Goal: Task Accomplishment & Management: Use online tool/utility

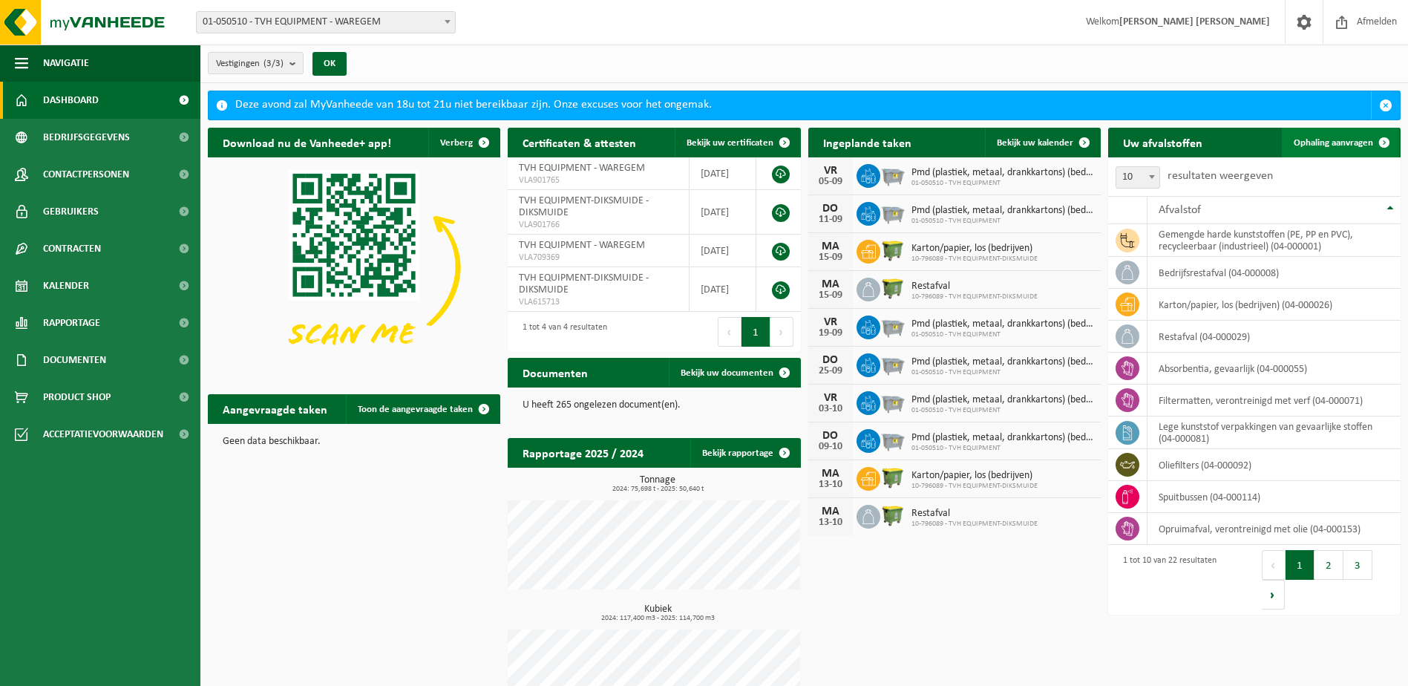
click at [1356, 141] on span "Ophaling aanvragen" at bounding box center [1333, 143] width 79 height 10
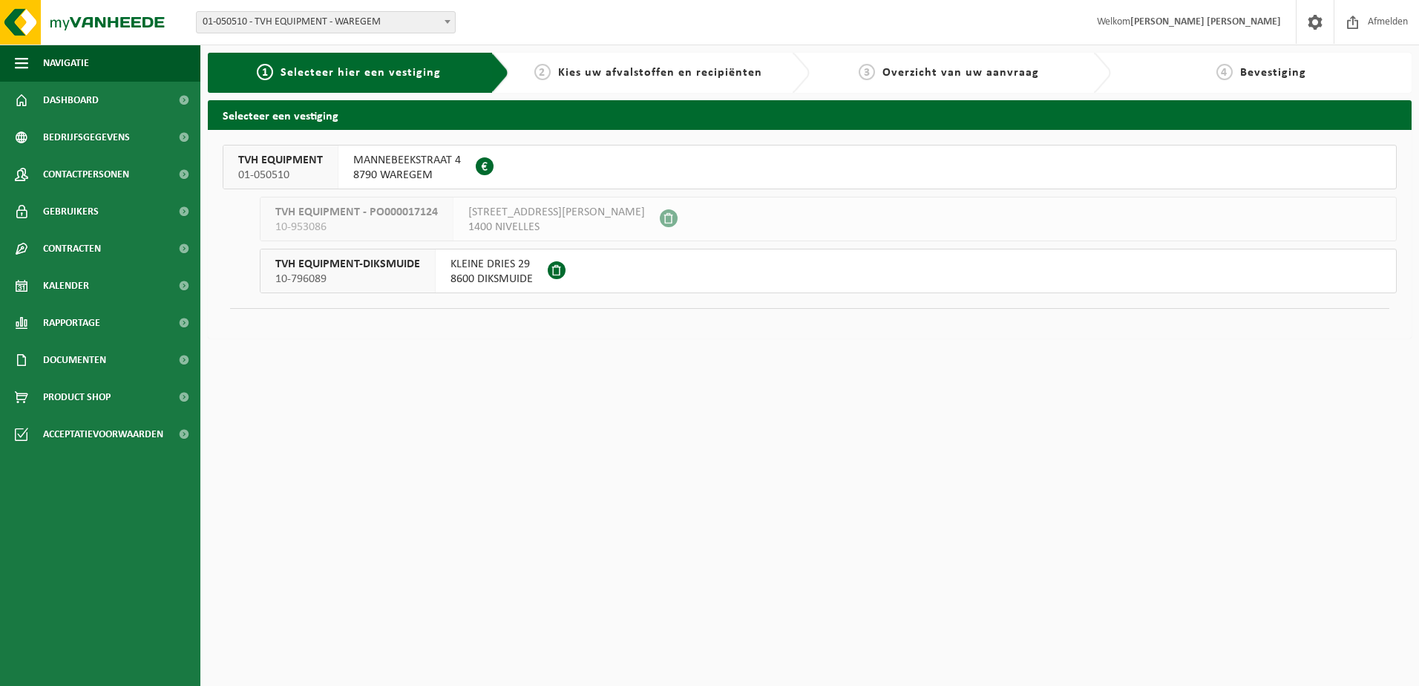
click at [395, 170] on span "8790 WAREGEM" at bounding box center [407, 175] width 108 height 15
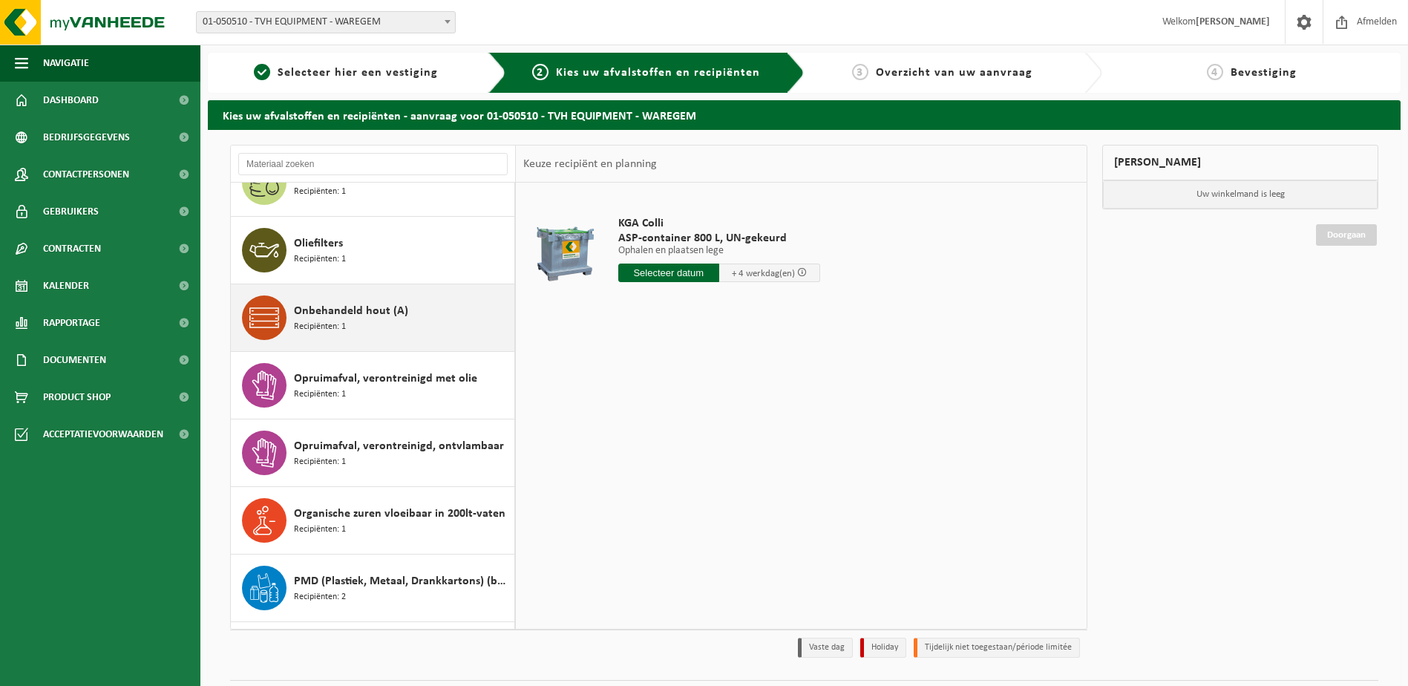
scroll to position [668, 0]
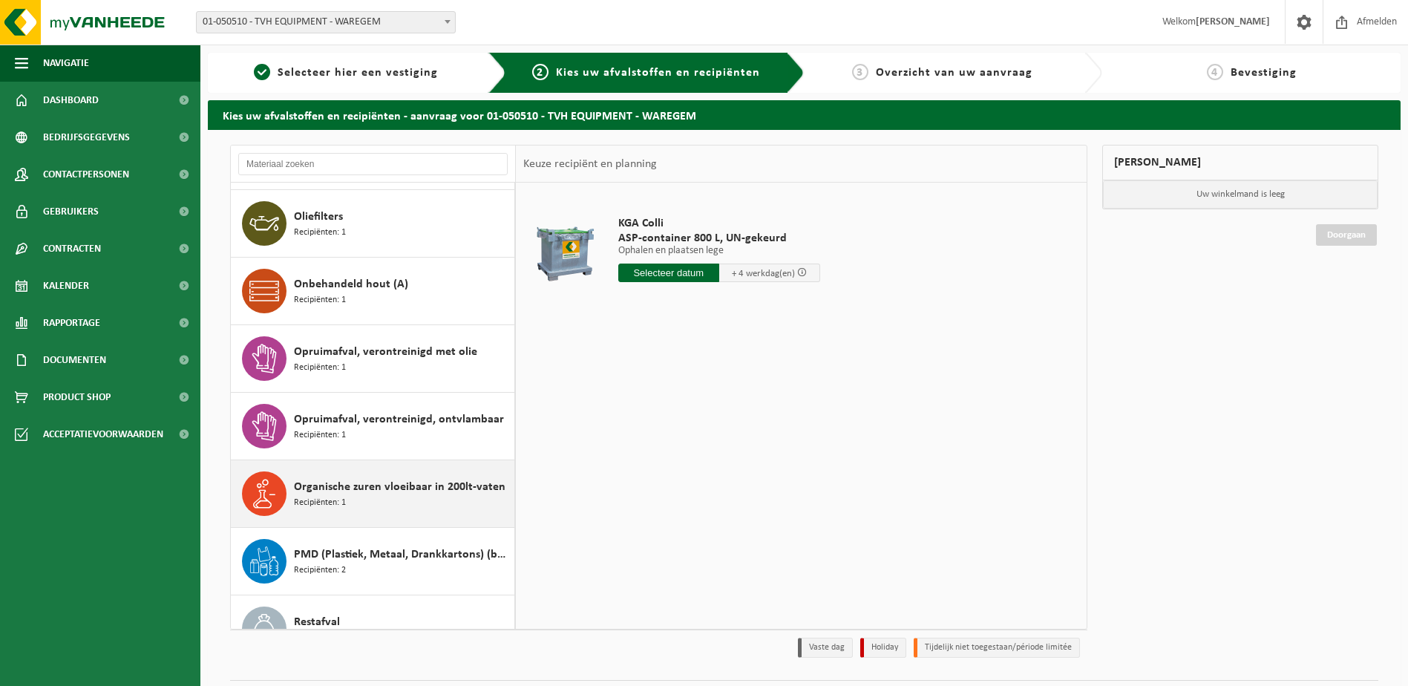
click at [405, 498] on div "Organische zuren vloeibaar in 200lt-vaten Recipiënten: 1" at bounding box center [402, 493] width 217 height 45
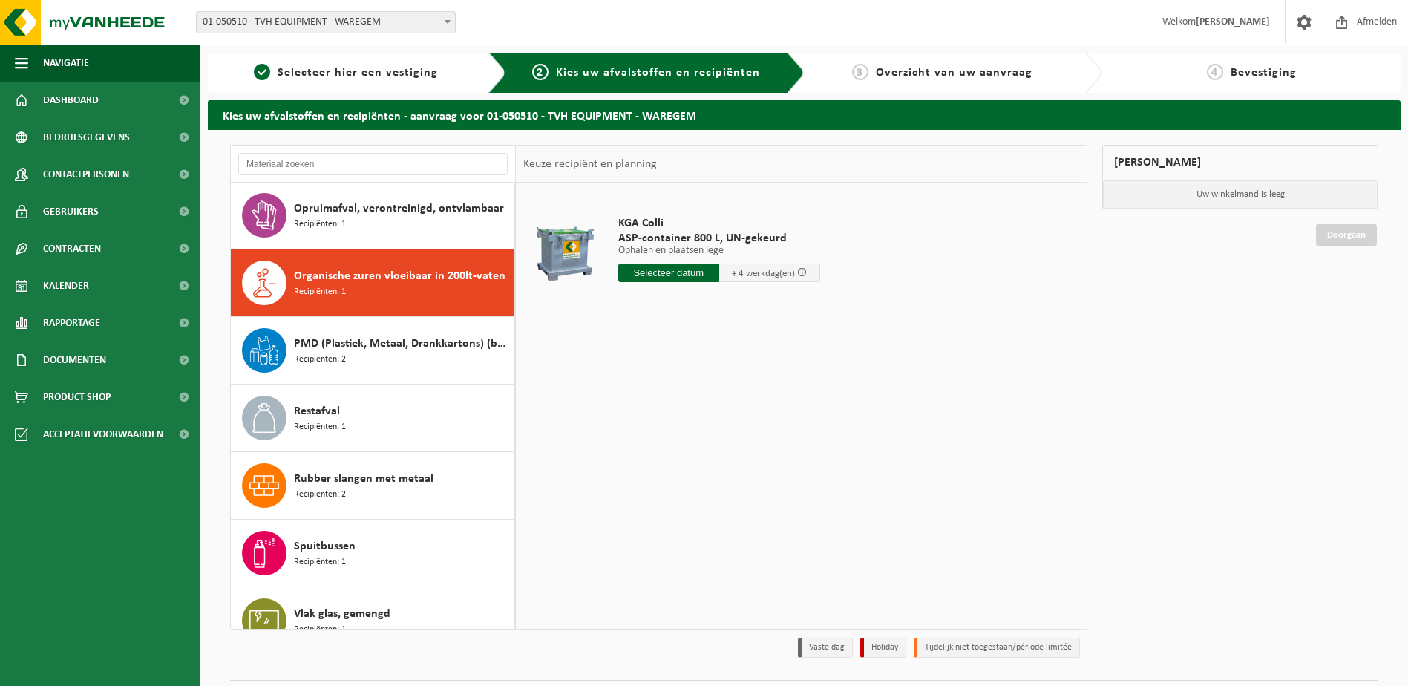
scroll to position [904, 0]
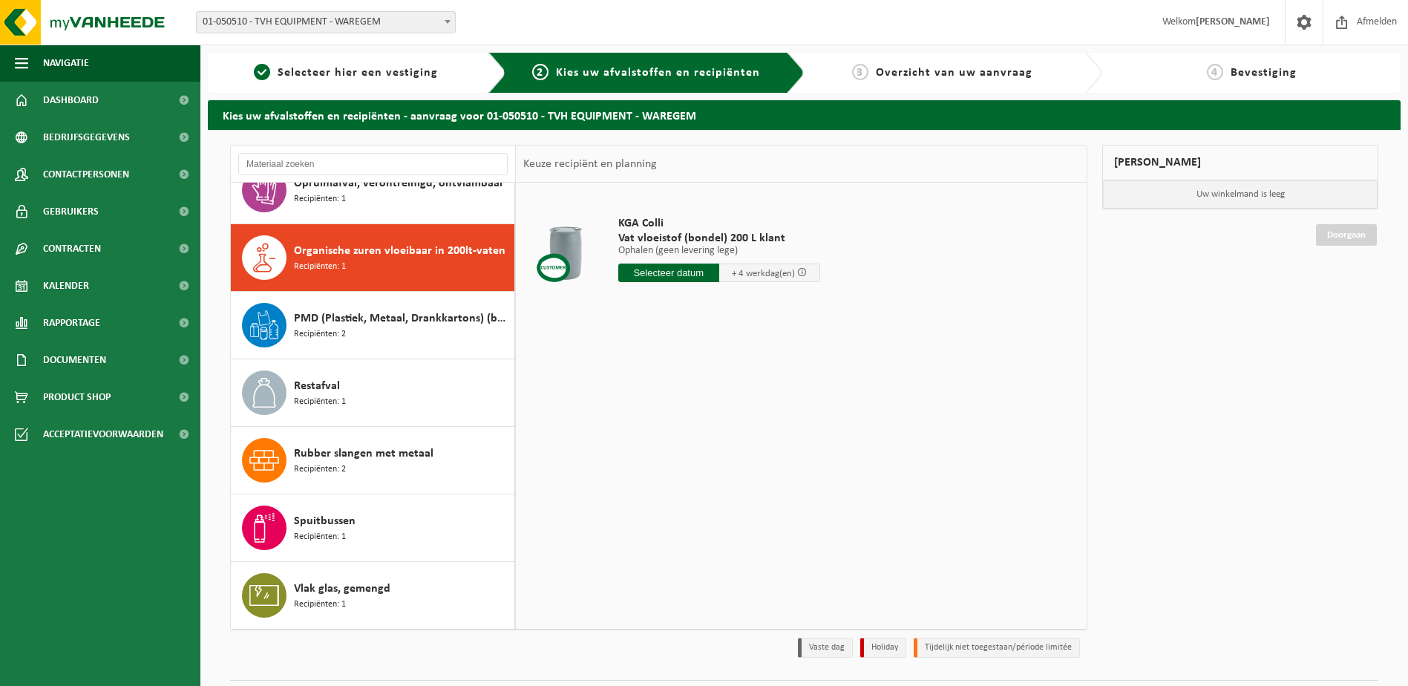
click at [672, 278] on input "text" at bounding box center [668, 273] width 101 height 19
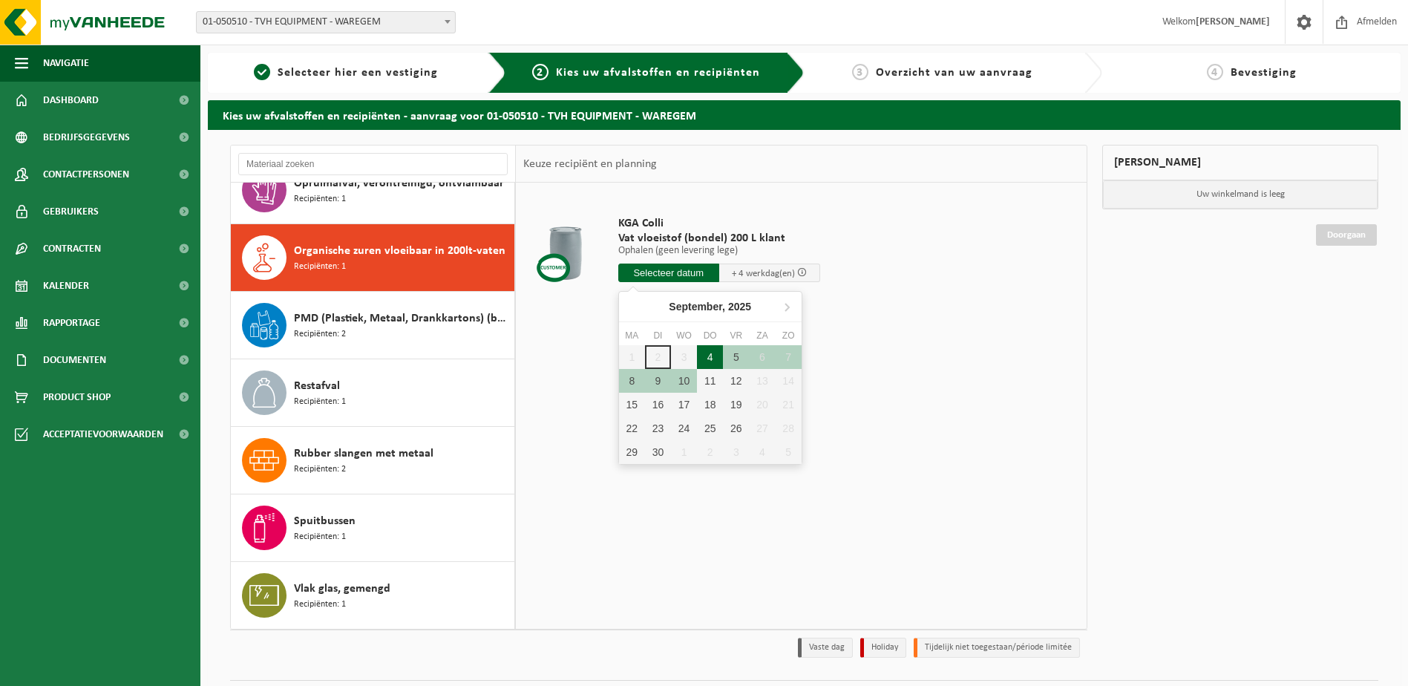
click at [710, 365] on div "4" at bounding box center [710, 357] width 26 height 24
type input "Van 2025-09-04"
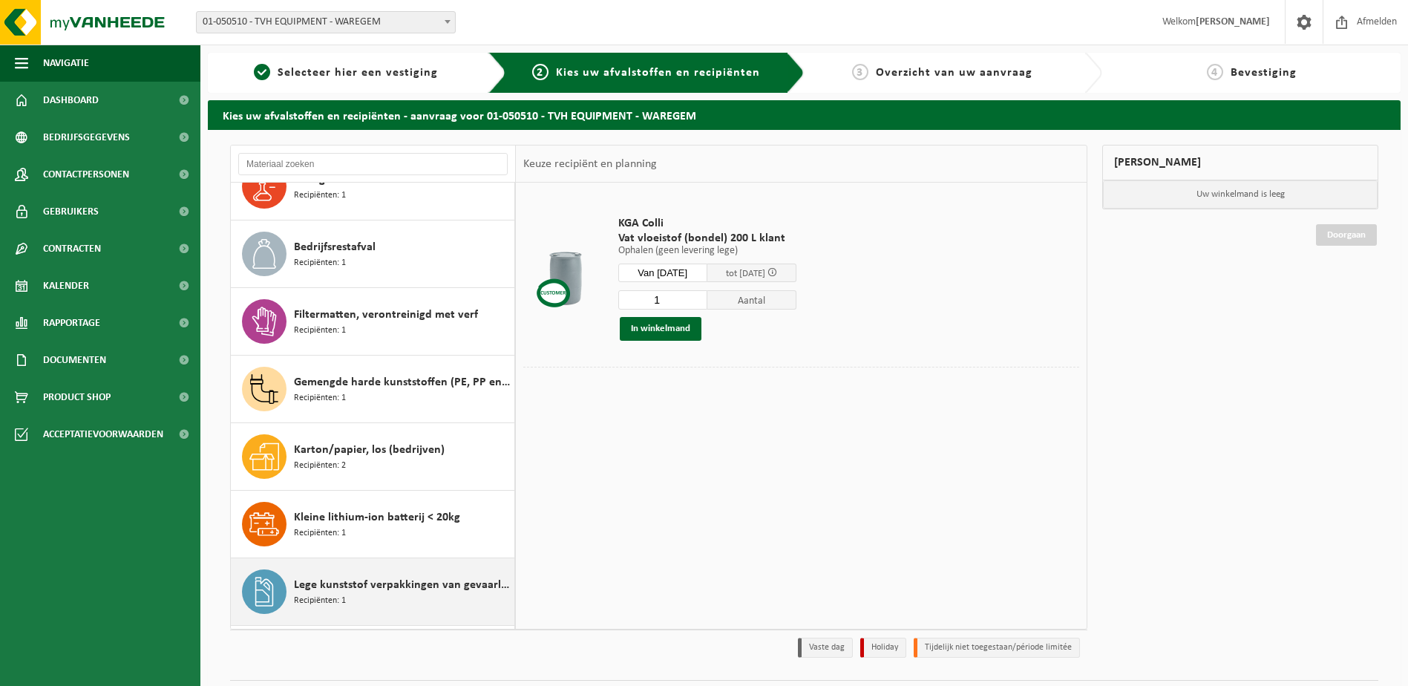
scroll to position [0, 0]
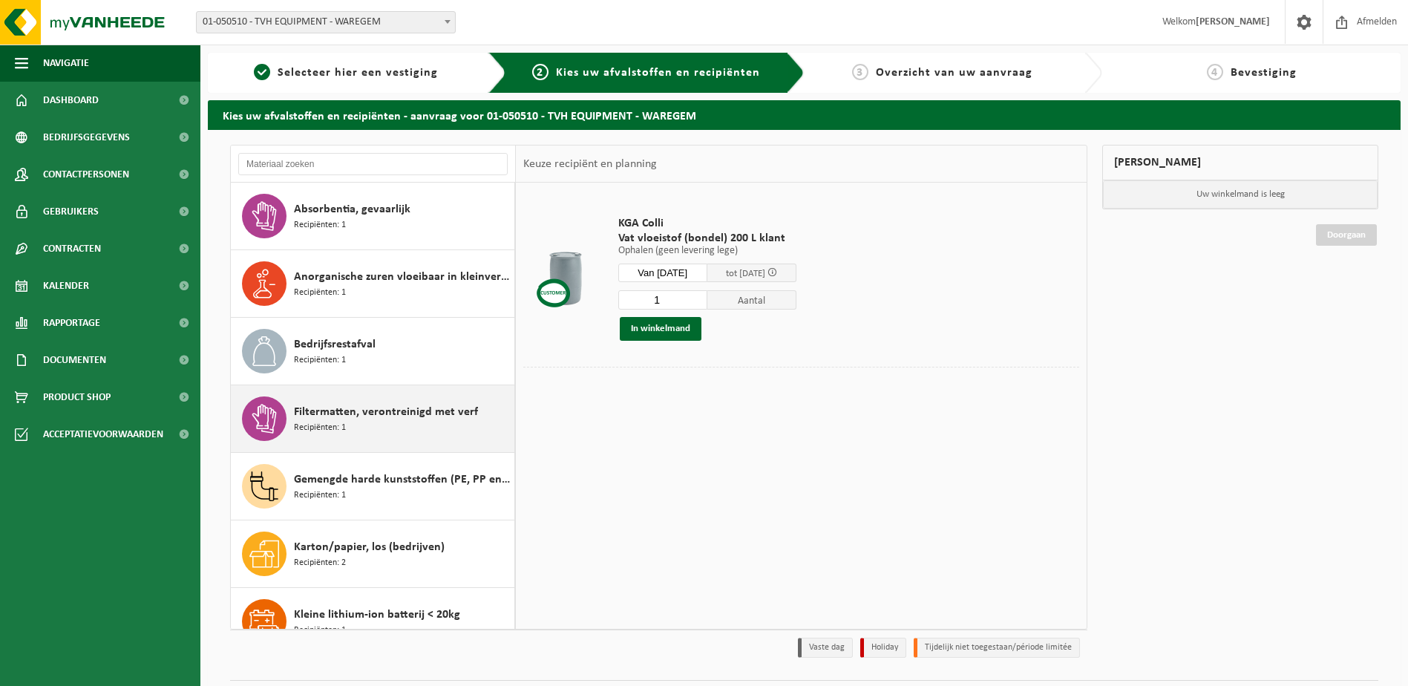
click at [328, 419] on span "Filtermatten, verontreinigd met verf" at bounding box center [386, 412] width 184 height 18
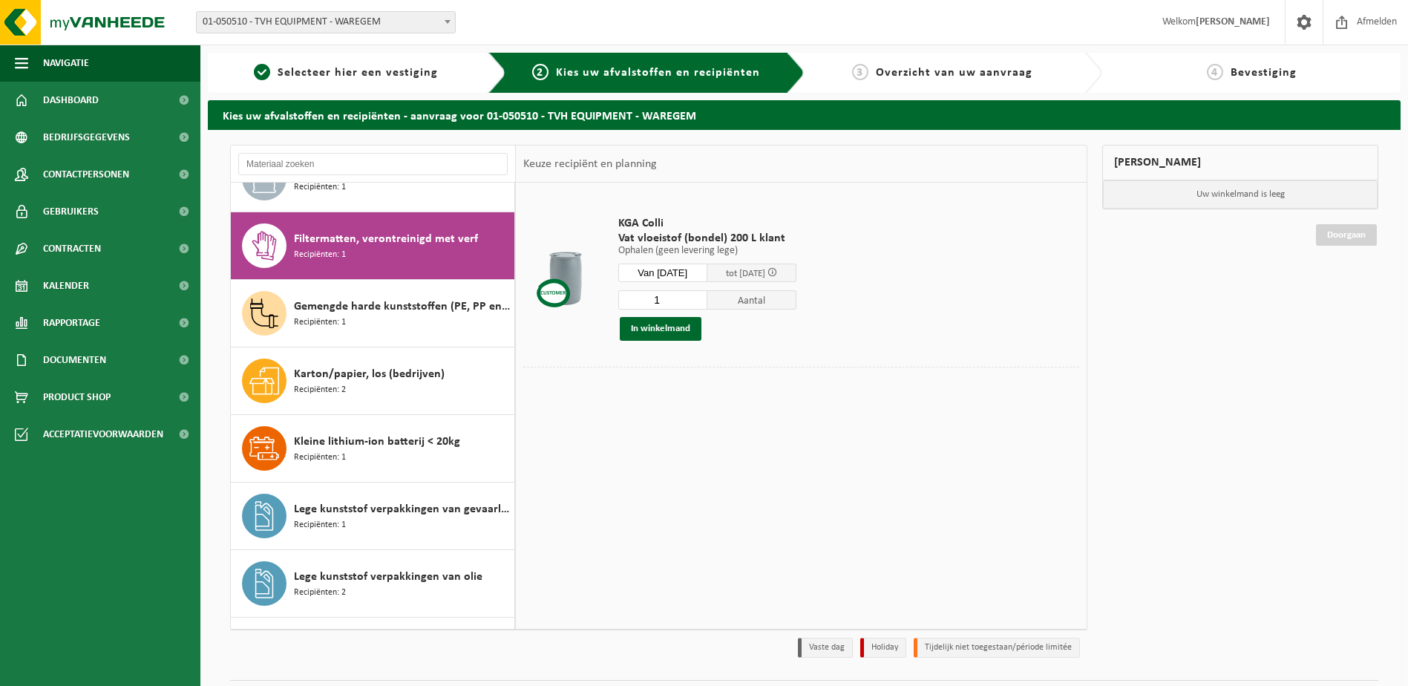
scroll to position [203, 0]
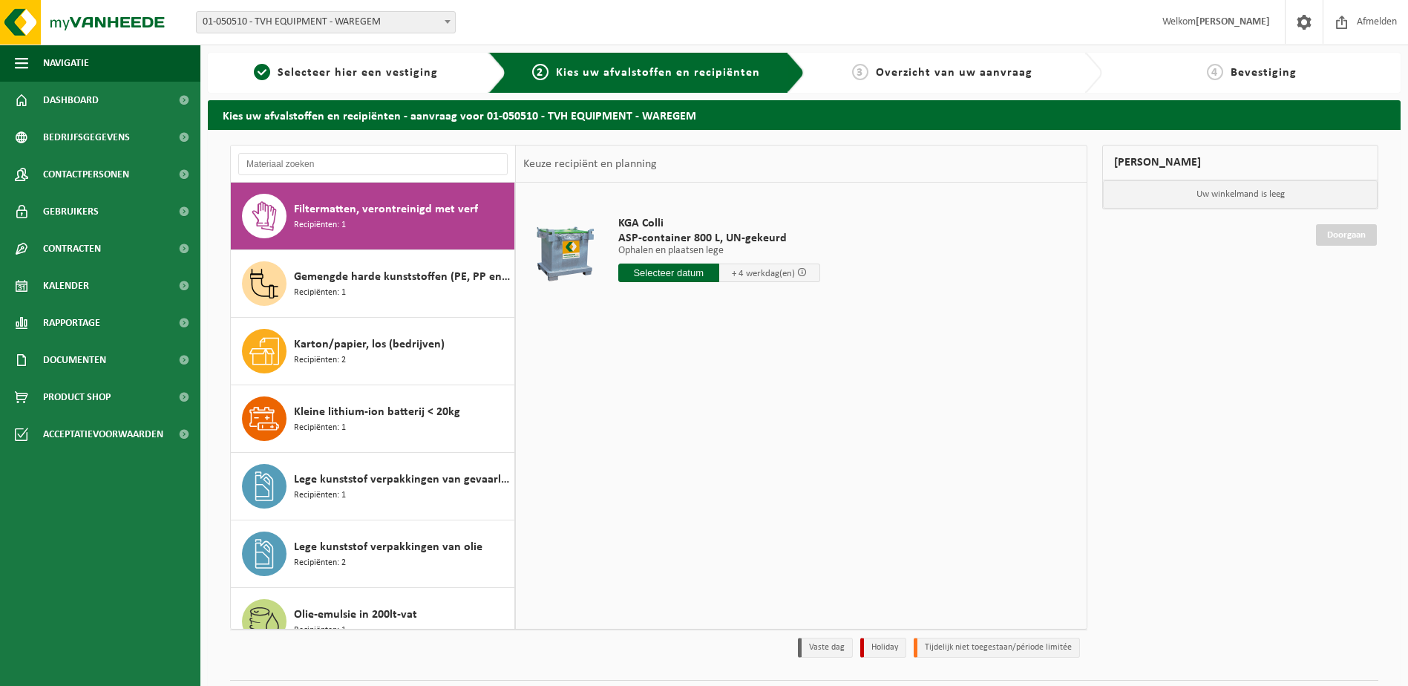
click at [675, 279] on input "text" at bounding box center [668, 273] width 101 height 19
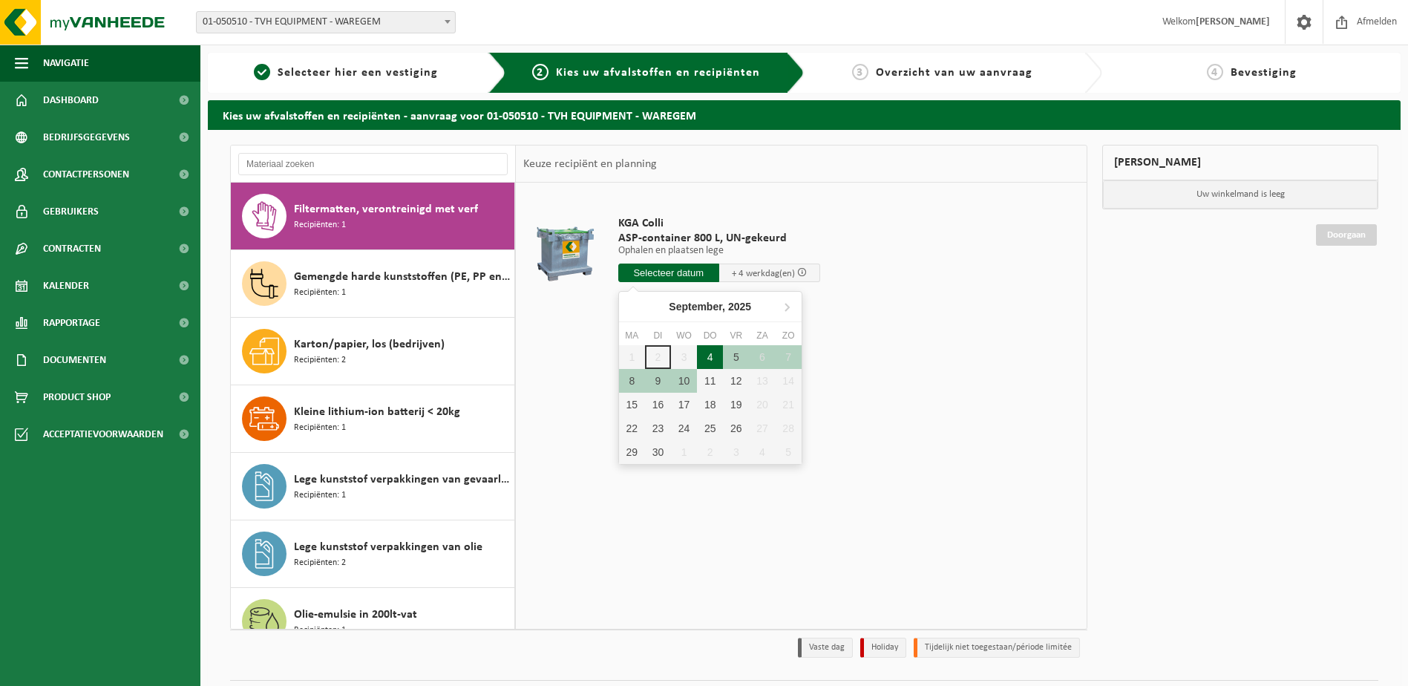
click at [716, 353] on div "4" at bounding box center [710, 357] width 26 height 24
type input "Van 2025-09-04"
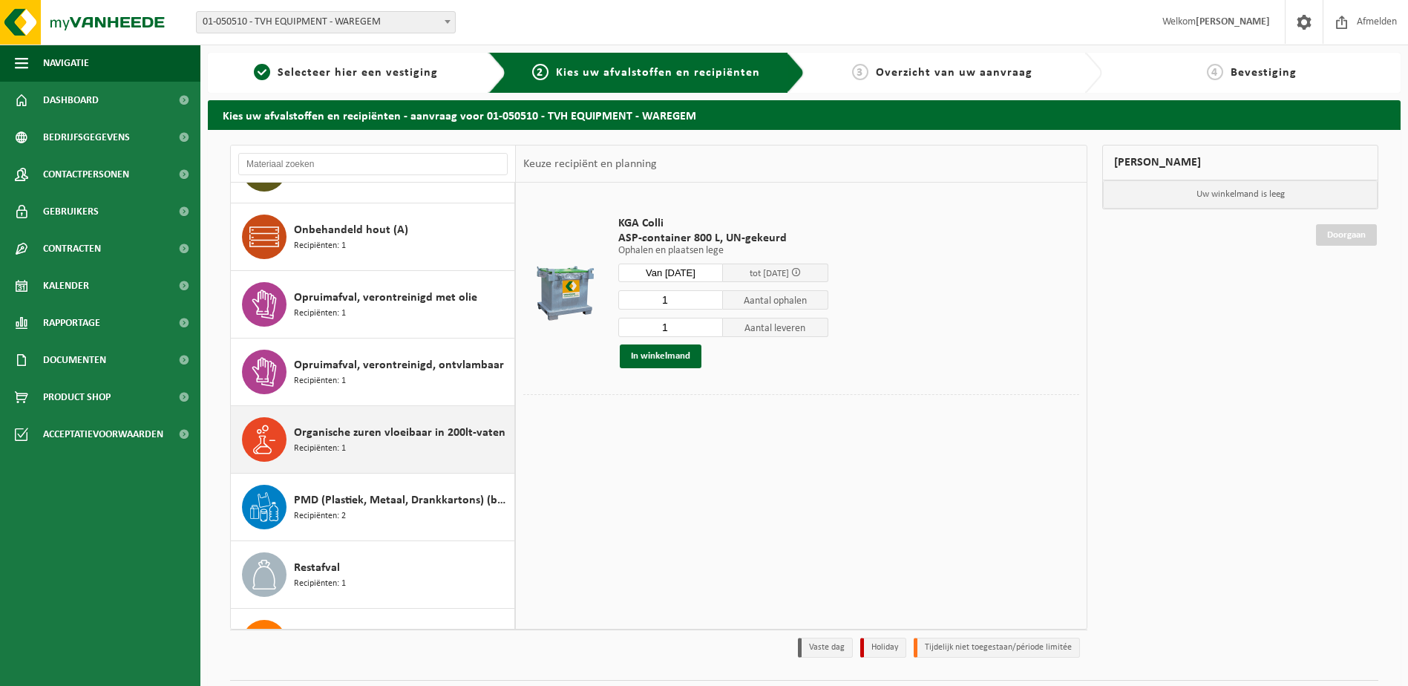
click at [354, 461] on div "Organische zuren vloeibaar in 200lt-vaten Recipiënten: 1" at bounding box center [402, 439] width 217 height 45
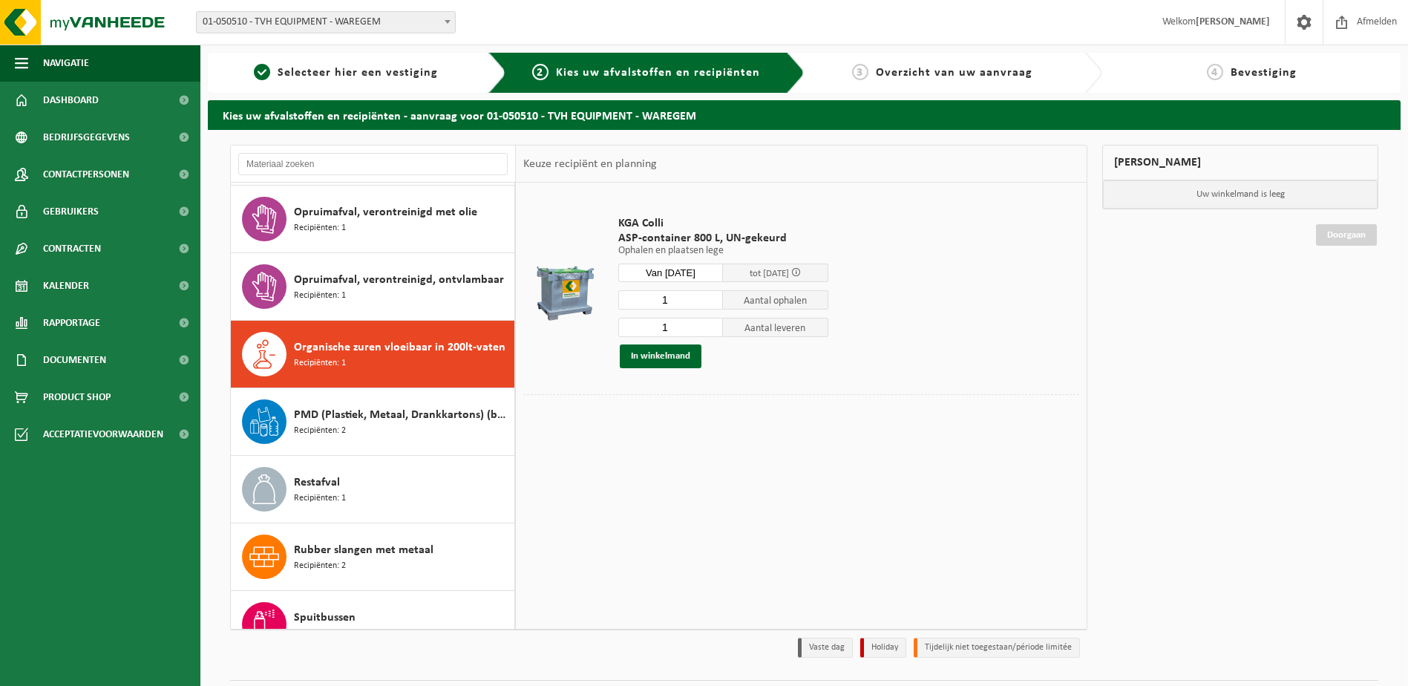
scroll to position [904, 0]
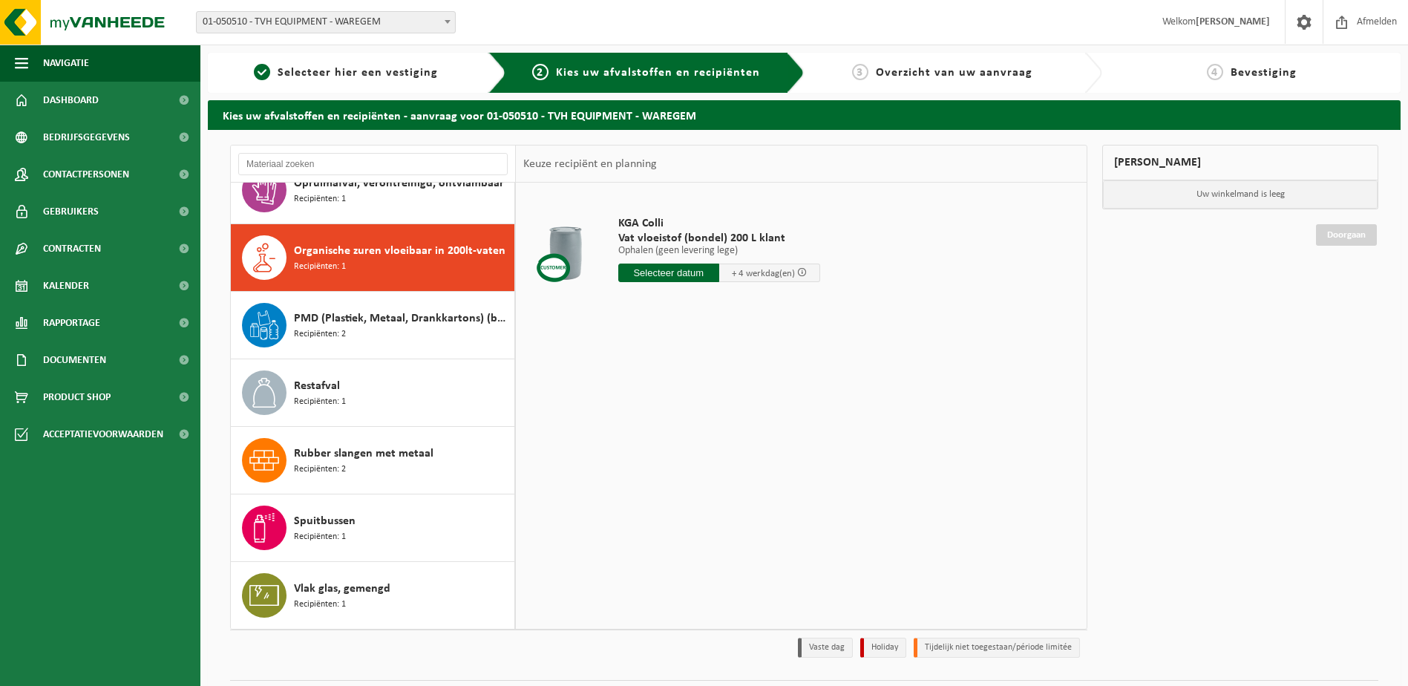
click at [681, 270] on input "text" at bounding box center [668, 273] width 101 height 19
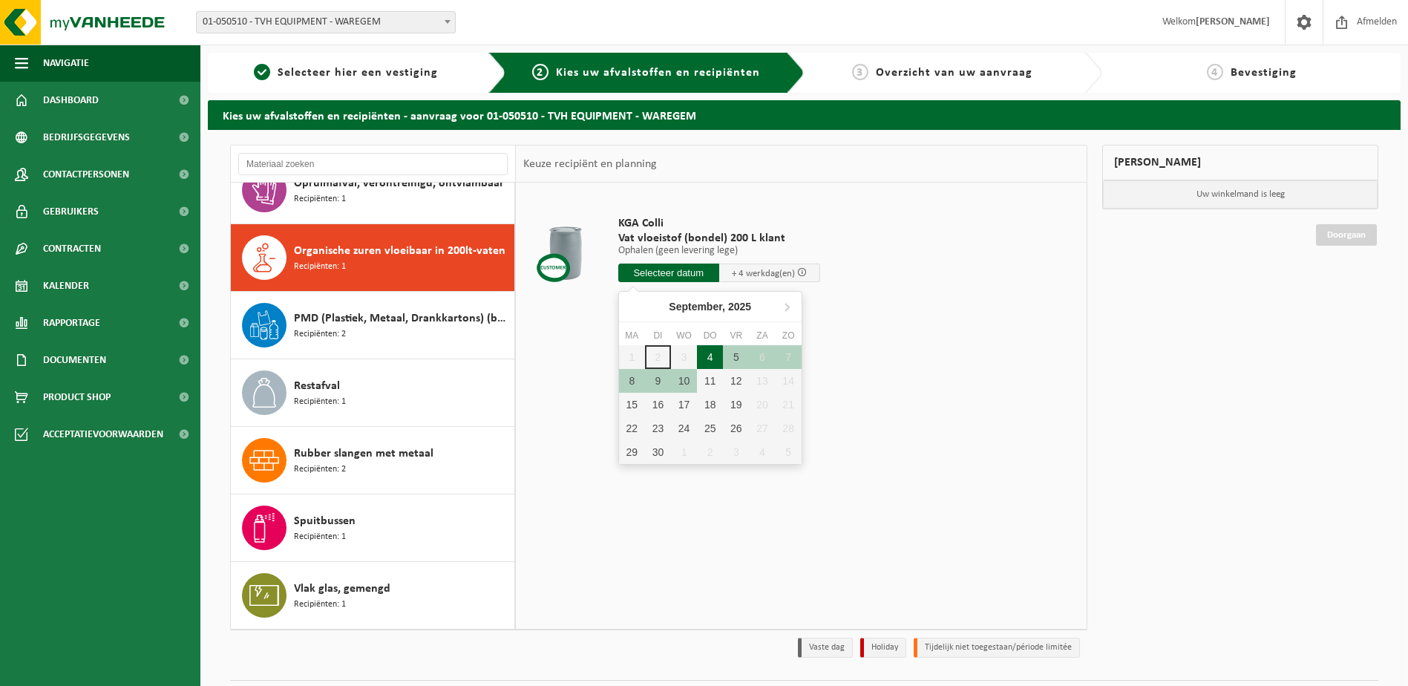
click at [717, 360] on div "4" at bounding box center [710, 357] width 26 height 24
type input "Van 2025-09-04"
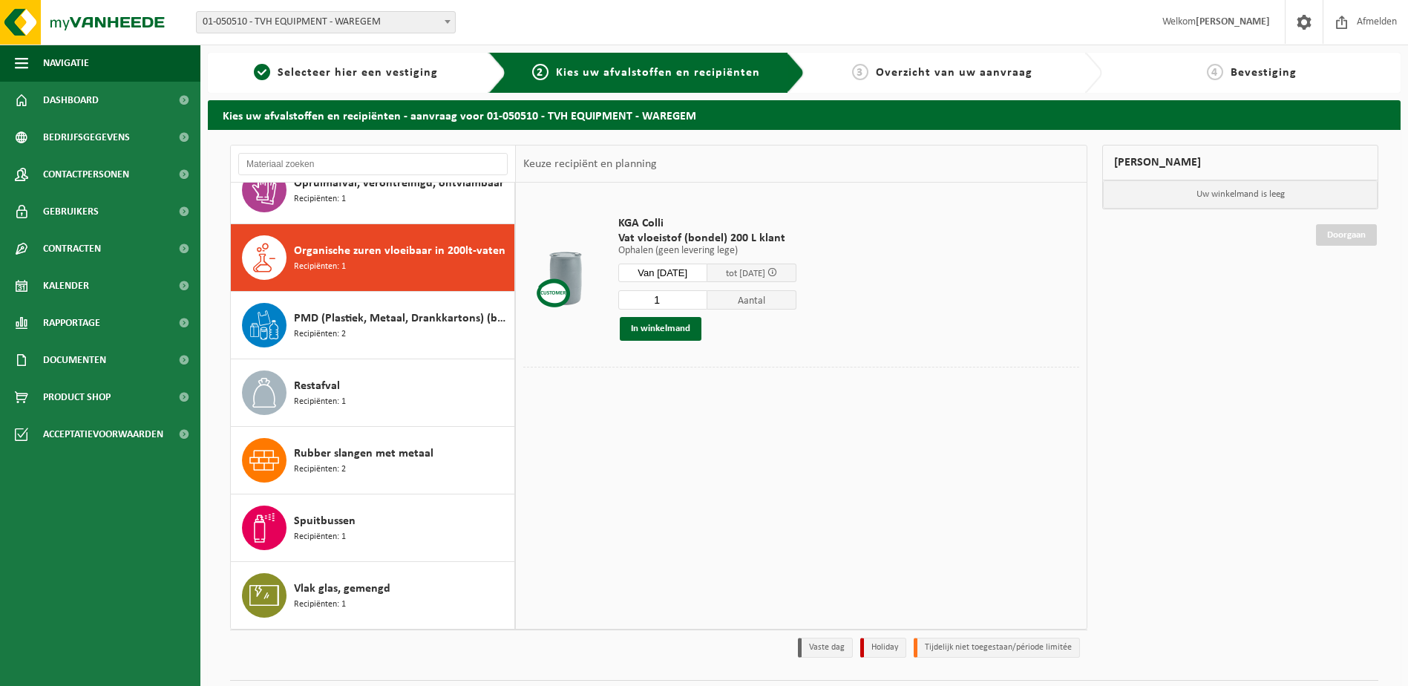
click at [785, 303] on span "Aantal" at bounding box center [751, 299] width 89 height 19
click at [85, 399] on span "Product Shop" at bounding box center [77, 397] width 68 height 37
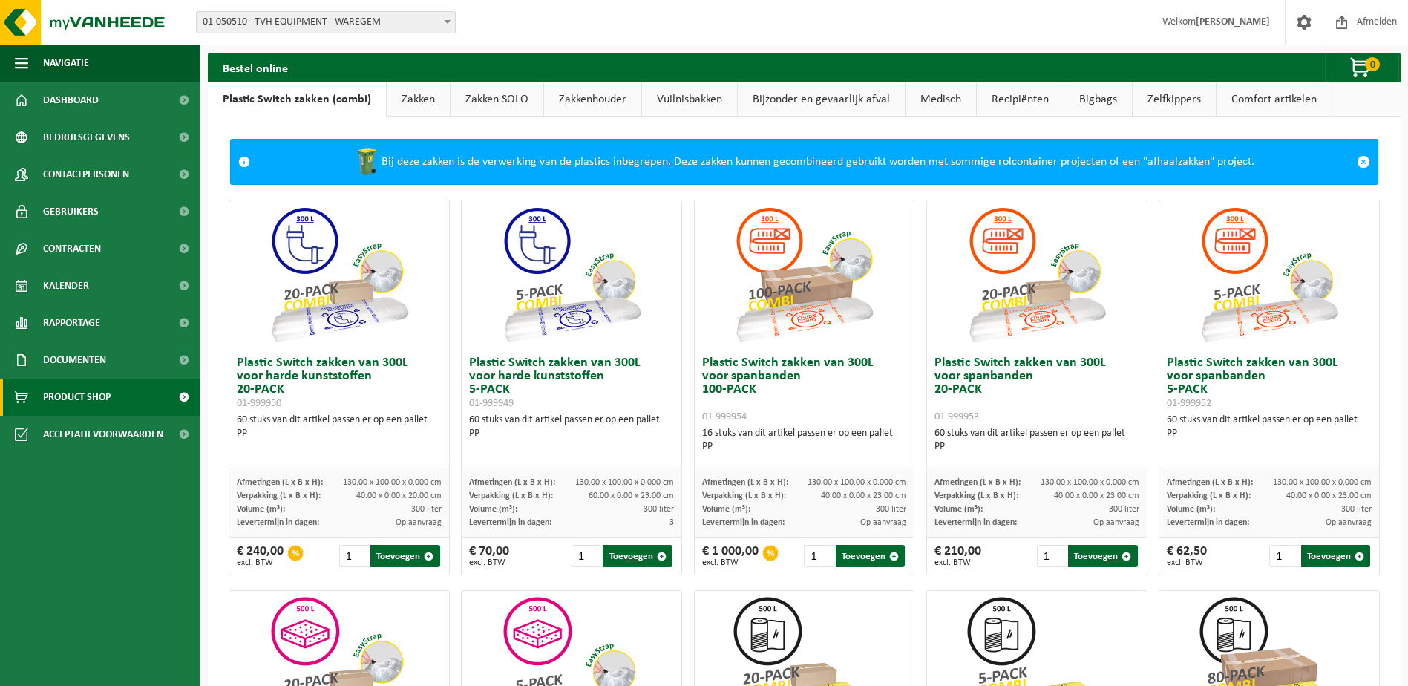
click at [1010, 99] on link "Recipiënten" at bounding box center [1020, 99] width 87 height 34
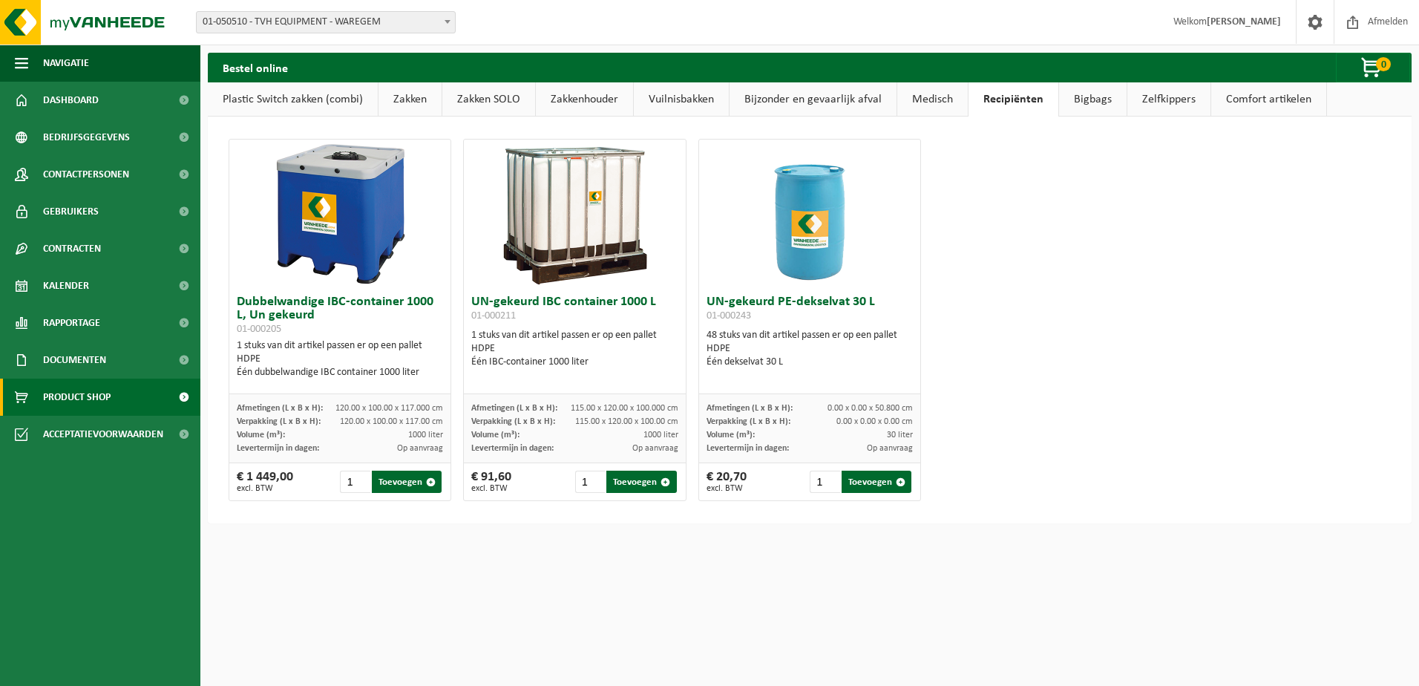
click at [797, 100] on link "Bijzonder en gevaarlijk afval" at bounding box center [813, 99] width 167 height 34
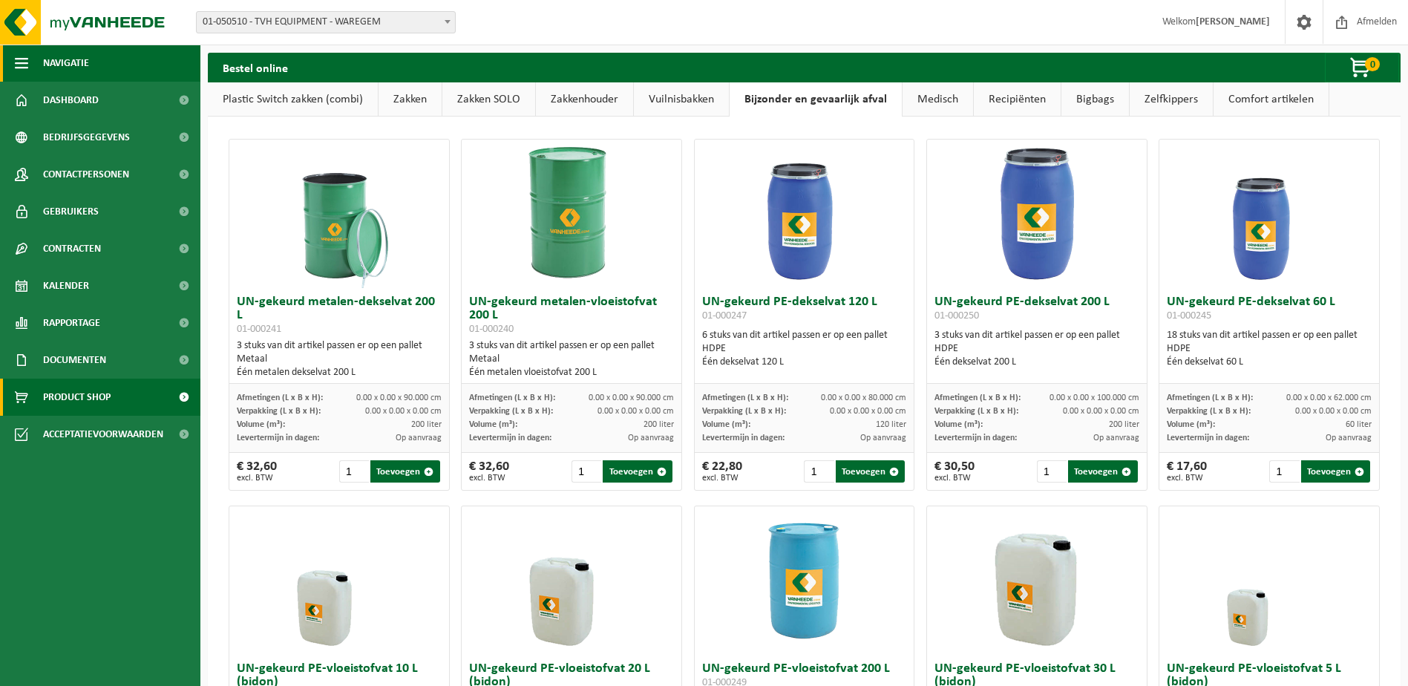
click at [61, 64] on span "Navigatie" at bounding box center [66, 63] width 46 height 37
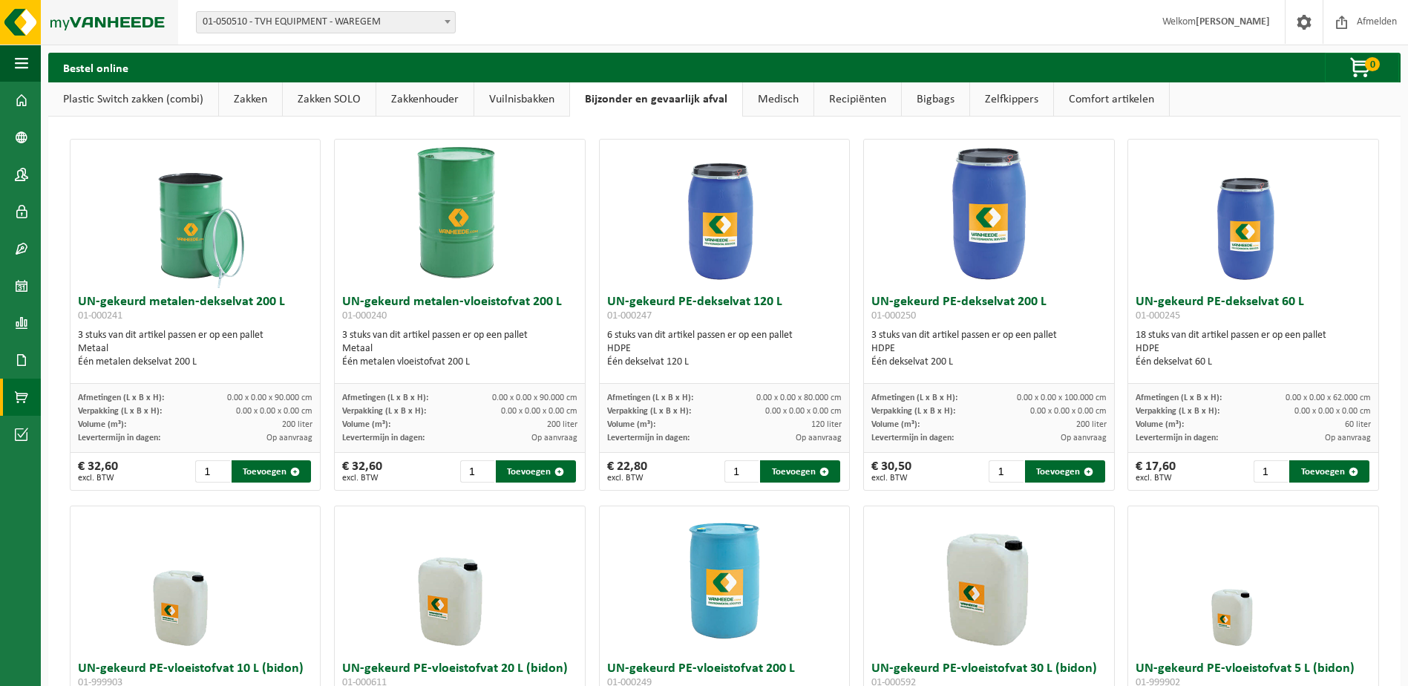
click at [77, 33] on img at bounding box center [89, 22] width 178 height 45
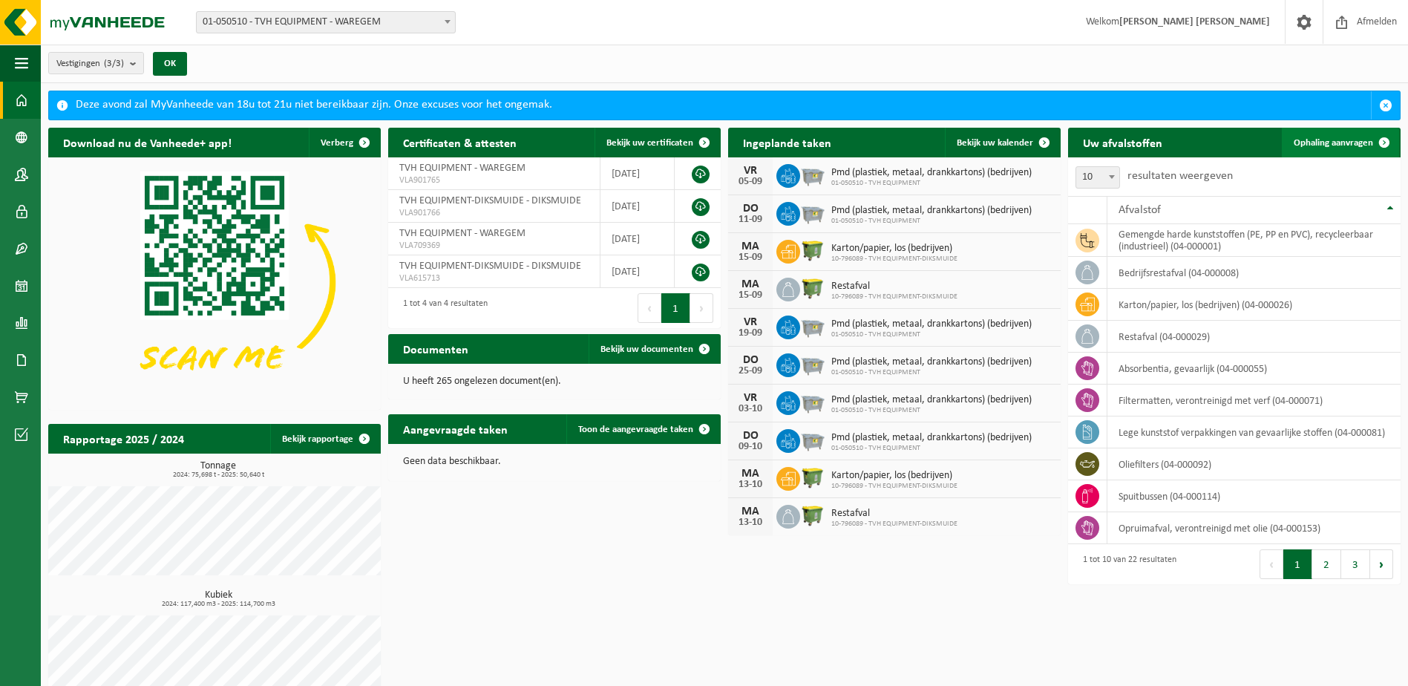
click at [1358, 138] on span "Ophaling aanvragen" at bounding box center [1333, 143] width 79 height 10
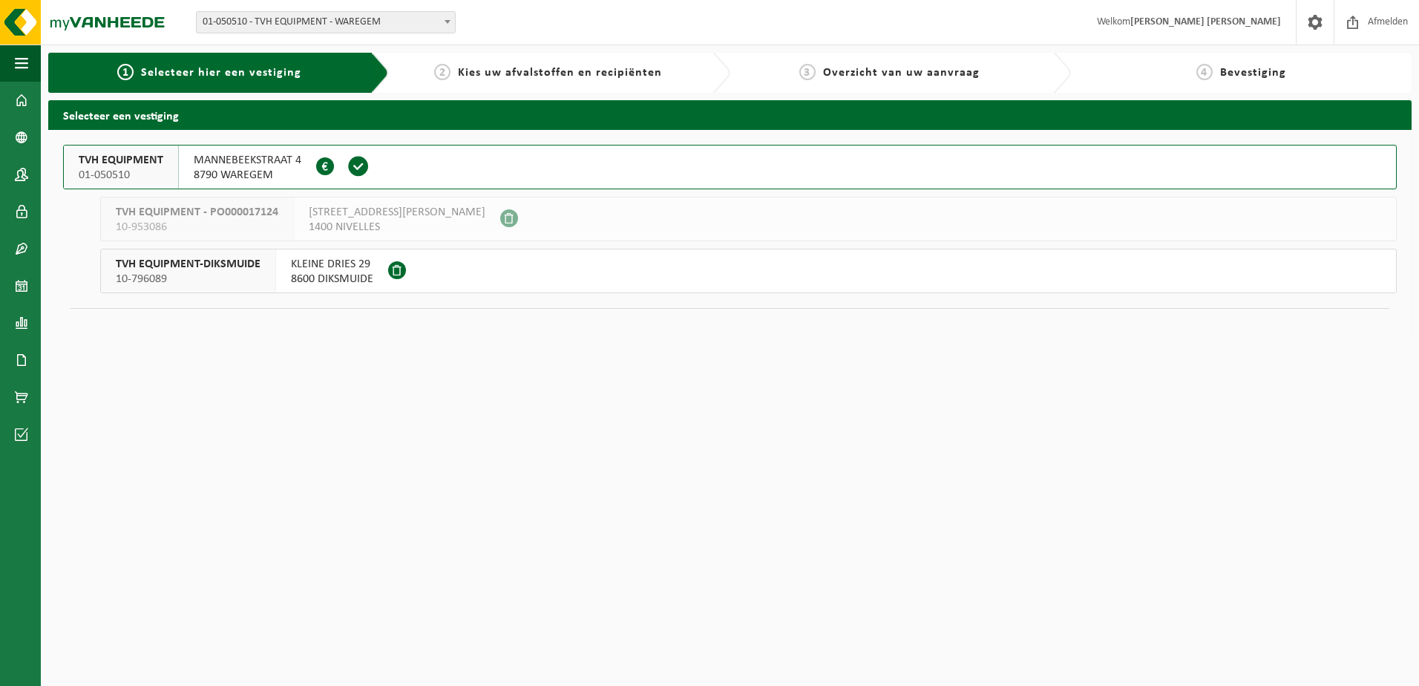
click at [144, 163] on span "TVH EQUIPMENT" at bounding box center [121, 160] width 85 height 15
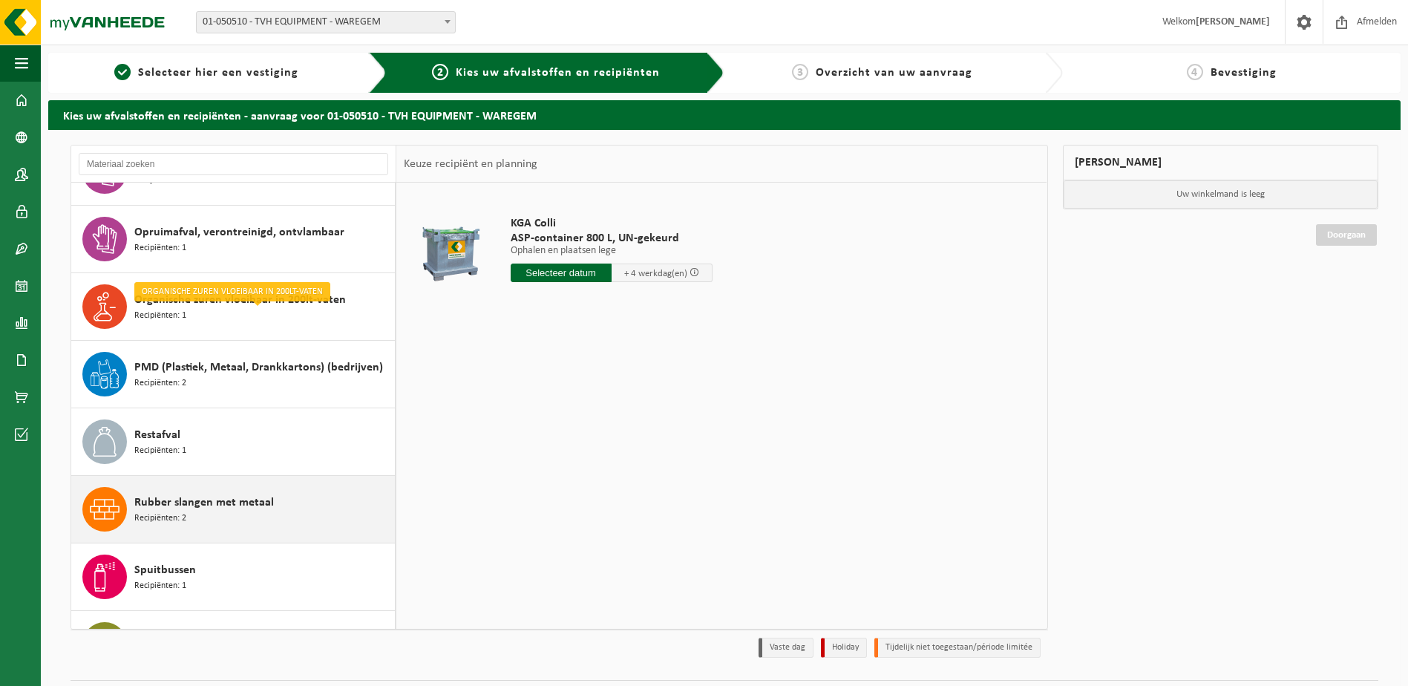
scroll to position [830, 0]
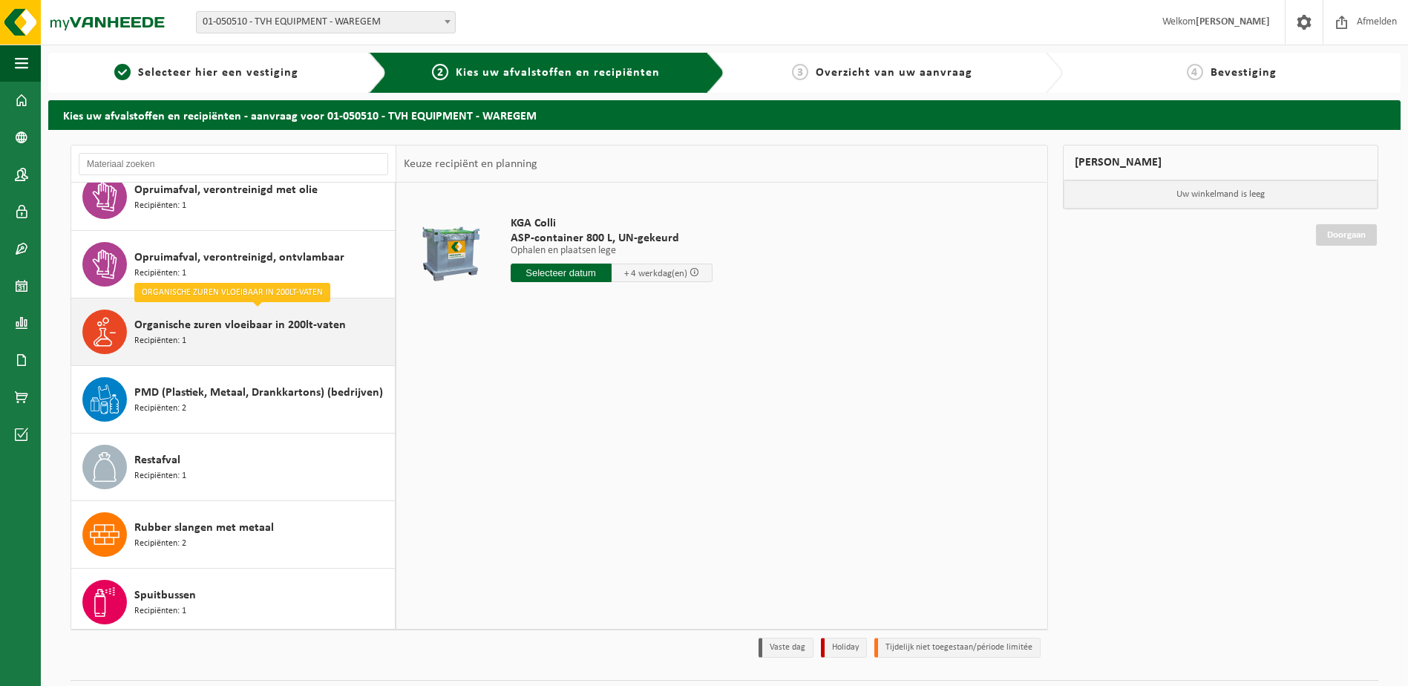
click at [216, 346] on div "Organische zuren vloeibaar in 200lt-vaten Recipiënten: 1" at bounding box center [262, 332] width 257 height 45
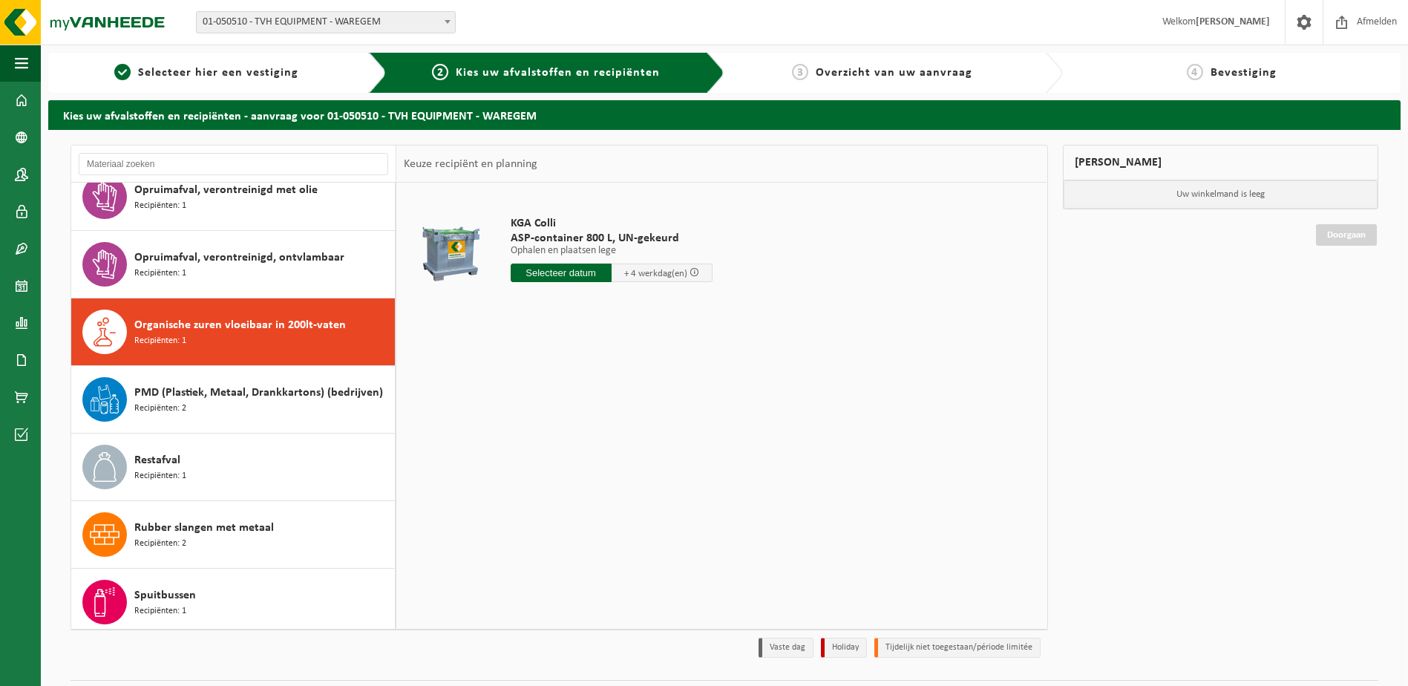
scroll to position [904, 0]
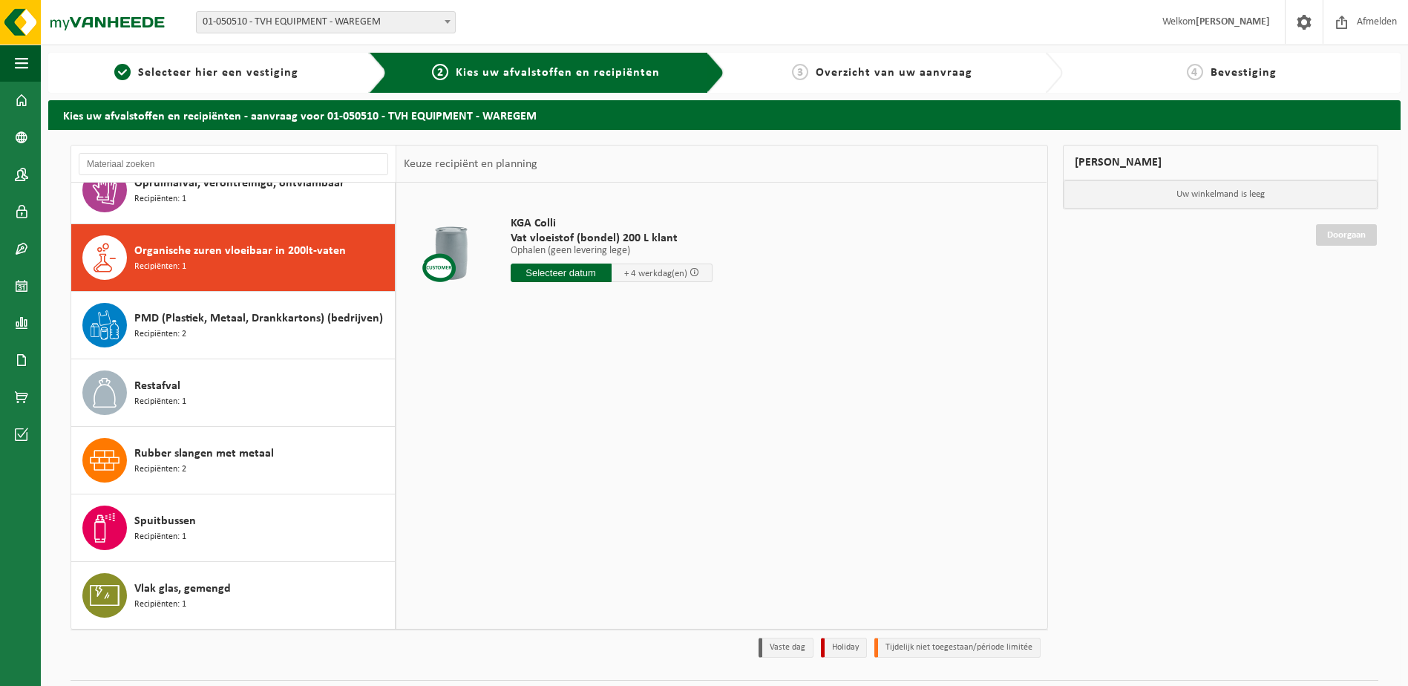
click at [701, 370] on div "KGA Colli Vat vloeistof (bondel) 200 L klant Ophalen (geen levering lege) Ophal…" at bounding box center [721, 405] width 650 height 445
click at [592, 385] on div "KGA Colli Vat vloeistof (bondel) 200 L klant Ophalen (geen levering lege) Ophal…" at bounding box center [721, 405] width 650 height 445
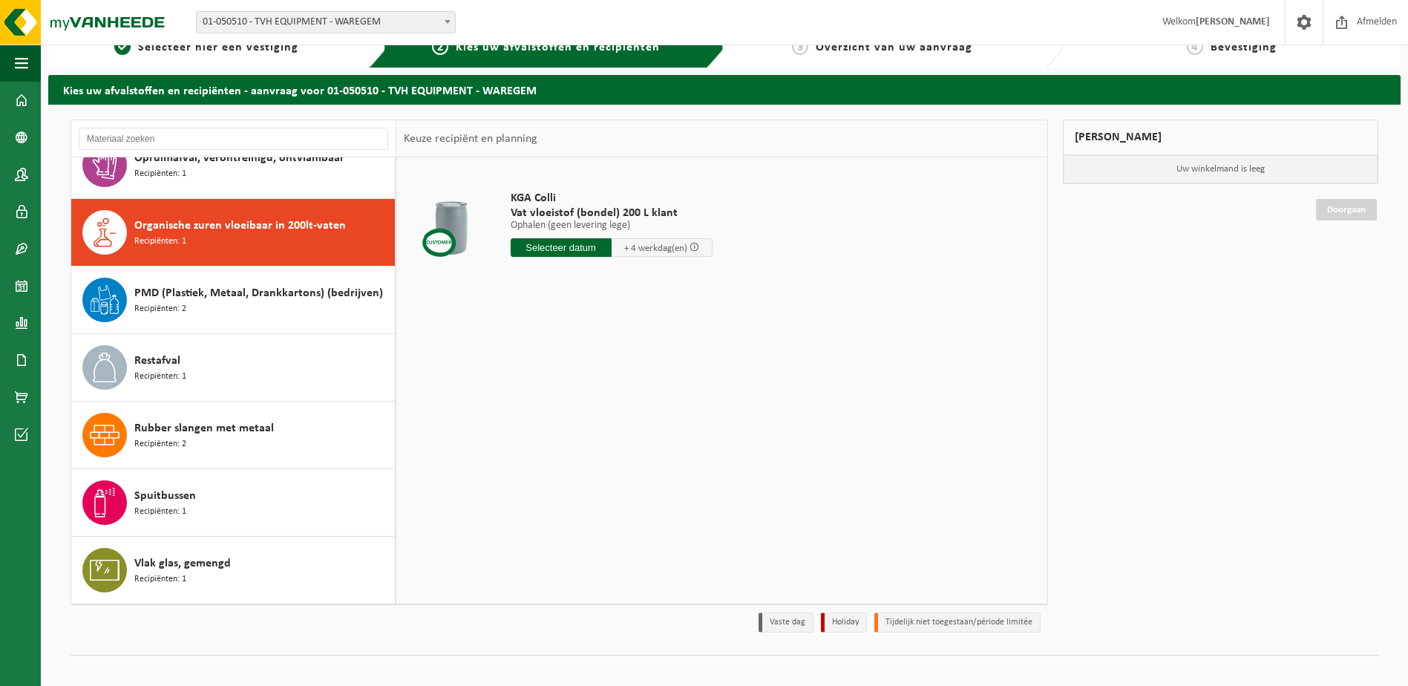
scroll to position [39, 0]
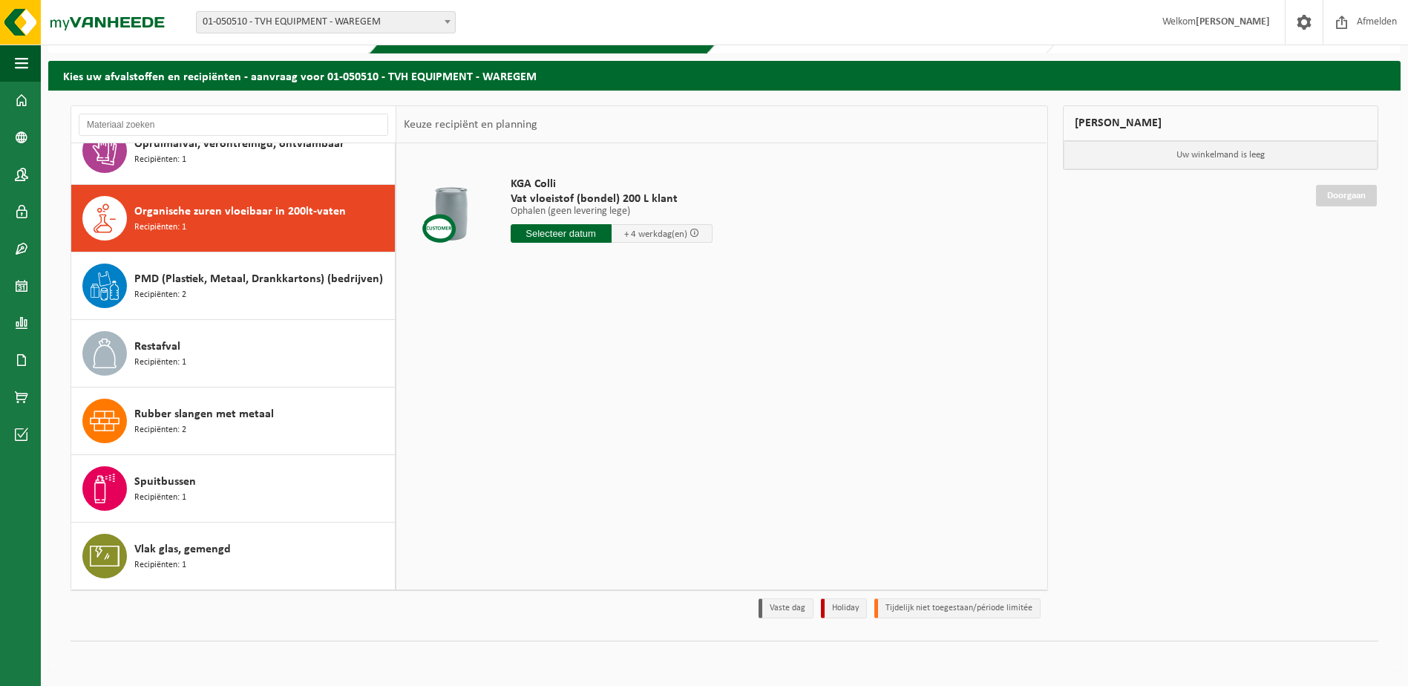
click at [584, 554] on div "KGA Colli Vat vloeistof (bondel) 200 L klant Ophalen (geen levering lege) Ophal…" at bounding box center [721, 365] width 650 height 445
click at [750, 543] on div "KGA Colli Vat vloeistof (bondel) 200 L klant Ophalen (geen levering lege) Ophal…" at bounding box center [721, 365] width 650 height 445
